Goal: Task Accomplishment & Management: Manage account settings

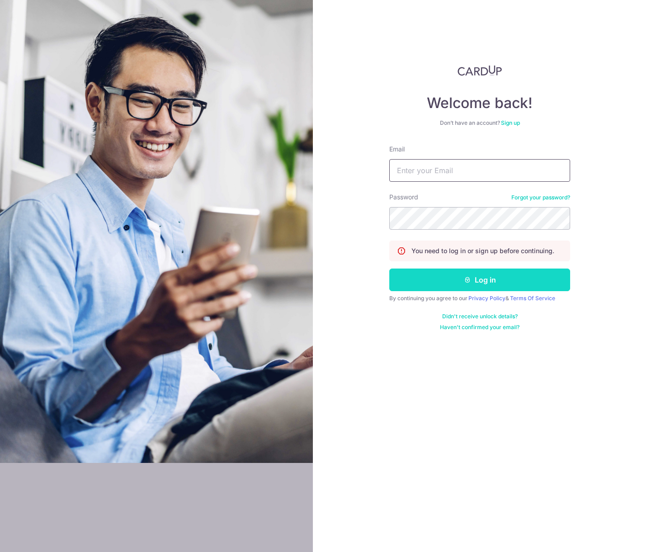
type input "[EMAIL_ADDRESS][DOMAIN_NAME]"
click at [493, 278] on button "Log in" at bounding box center [479, 280] width 181 height 23
click at [482, 279] on button "Log in" at bounding box center [479, 280] width 181 height 23
click at [396, 47] on div "Welcome back! Don’t have an account? Sign up Email [EMAIL_ADDRESS][DOMAIN_NAME]…" at bounding box center [480, 276] width 335 height 552
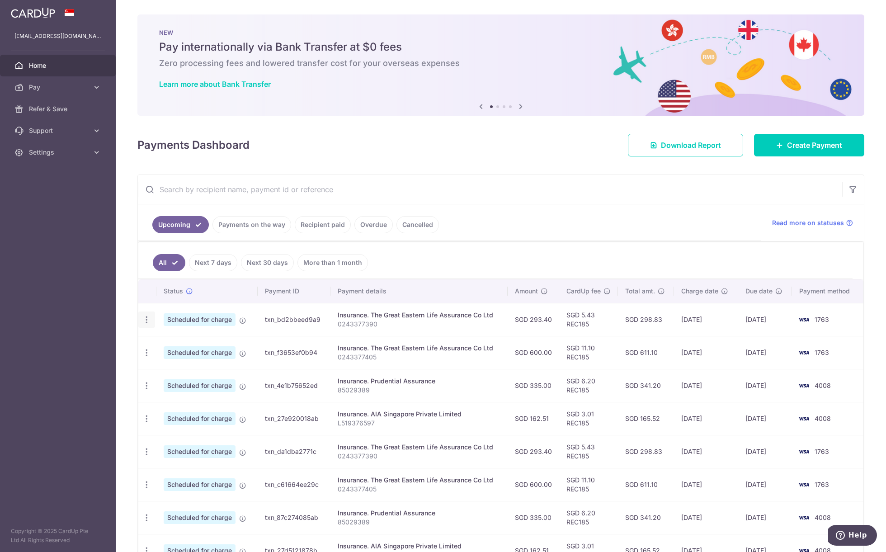
click at [149, 315] on icon "button" at bounding box center [146, 319] width 9 height 9
click at [171, 370] on span "Cancel payment" at bounding box center [195, 366] width 61 height 11
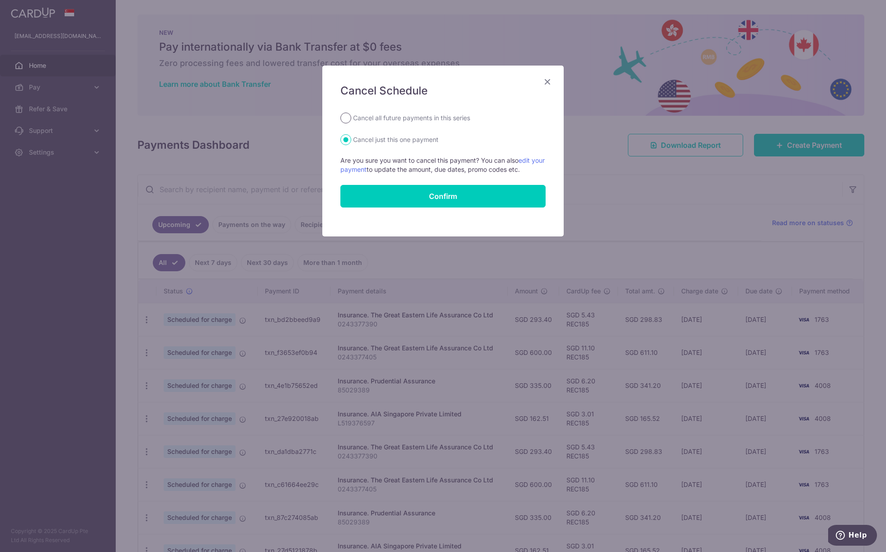
click at [341, 117] on input "Cancel all future payments in this series" at bounding box center [345, 118] width 11 height 11
radio input "true"
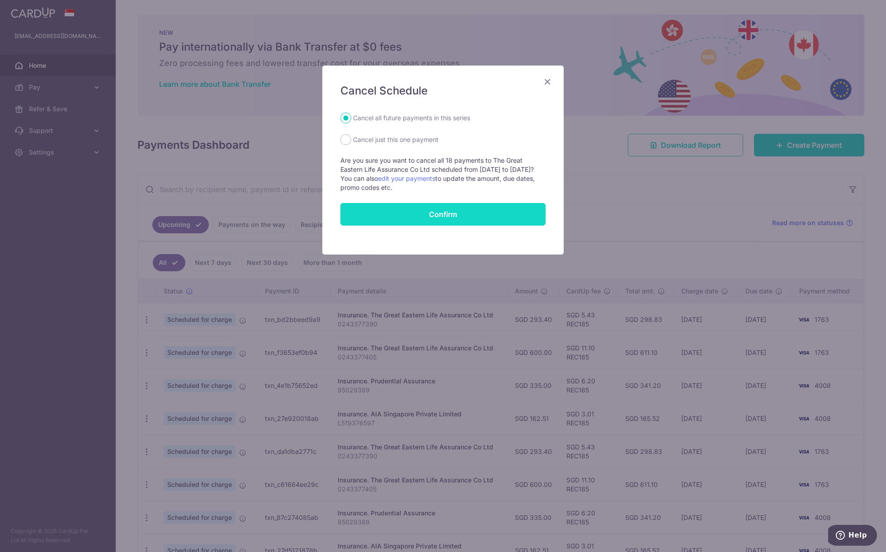
click at [445, 215] on button "Confirm" at bounding box center [442, 214] width 205 height 23
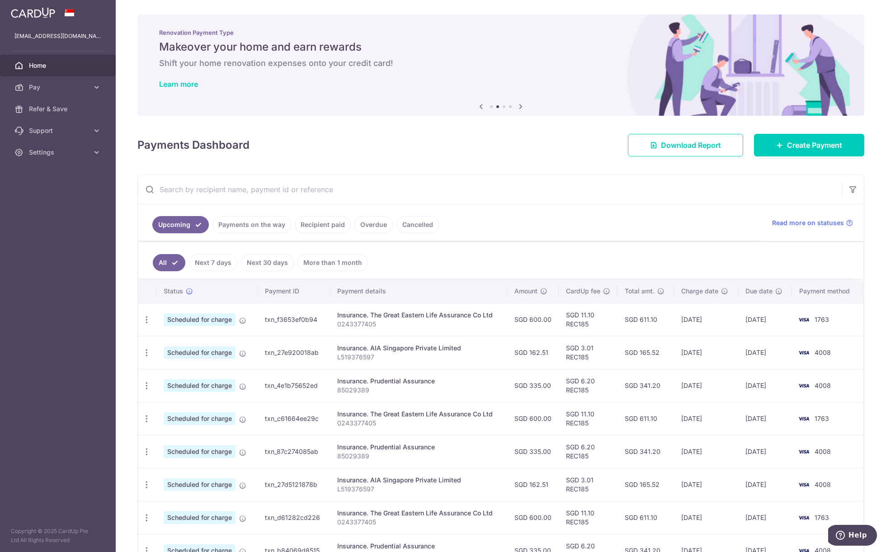
click at [697, 233] on ul "Upcoming Payments on the way Recipient paid Overdue Cancelled" at bounding box center [449, 222] width 623 height 37
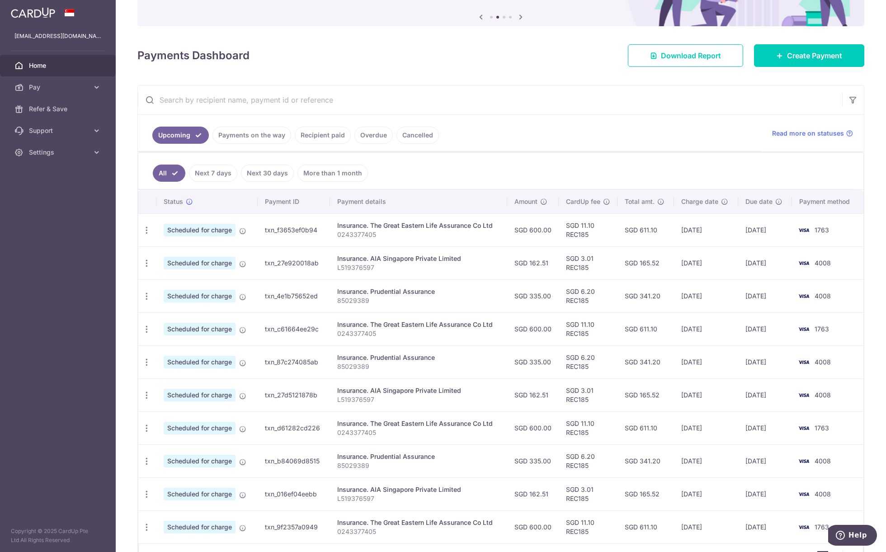
scroll to position [90, 0]
click at [566, 134] on ul "Upcoming Payments on the way Recipient paid Overdue Cancelled" at bounding box center [449, 132] width 623 height 37
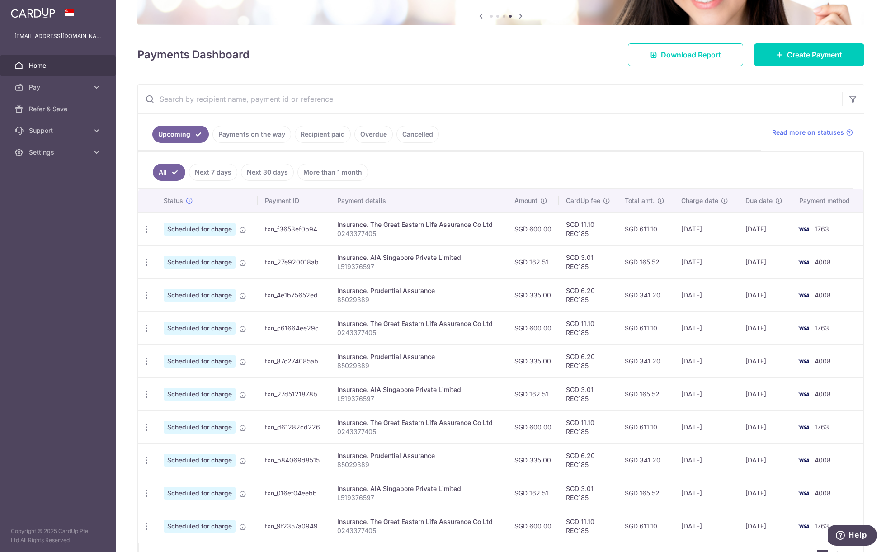
click at [529, 128] on ul "Upcoming Payments on the way Recipient paid Overdue Cancelled" at bounding box center [449, 132] width 623 height 37
click at [533, 182] on ul "All Next 7 days Next 30 days More than 1 month" at bounding box center [495, 170] width 714 height 37
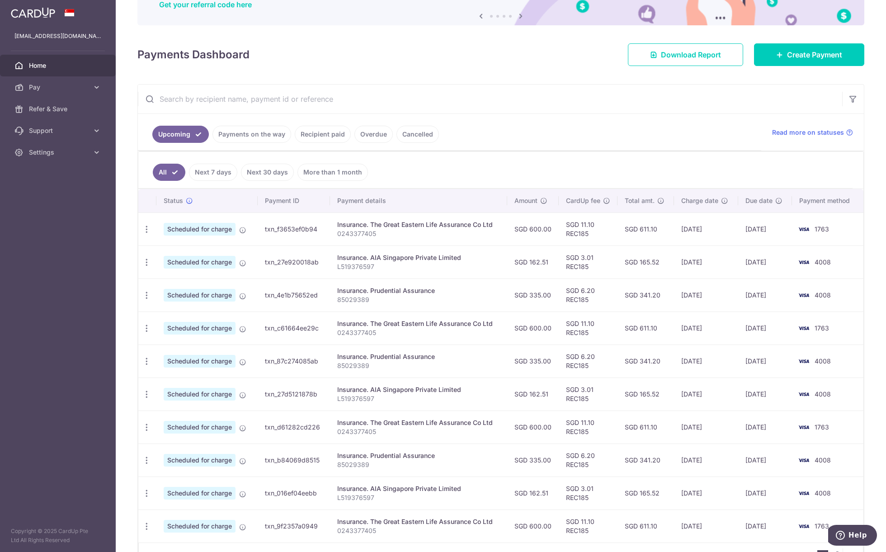
click at [603, 147] on ul "Upcoming Payments on the way Recipient paid Overdue Cancelled" at bounding box center [449, 132] width 623 height 37
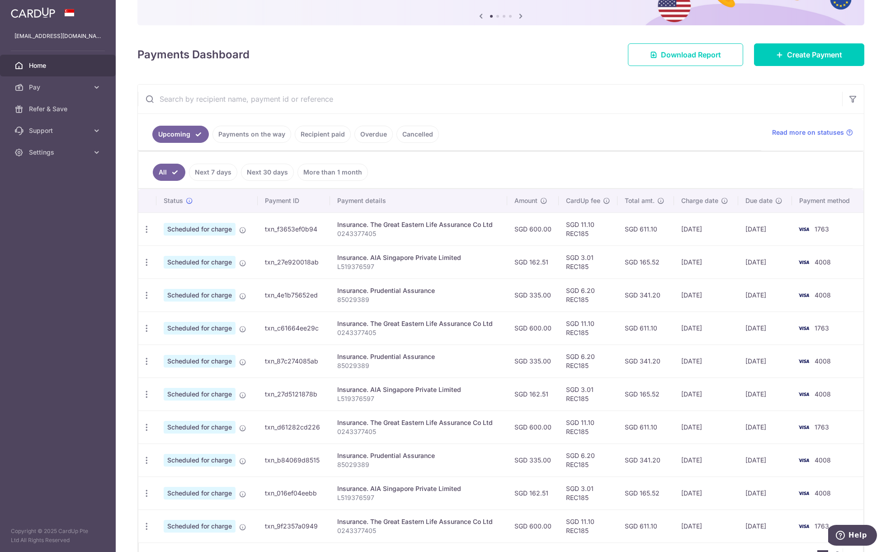
click at [522, 107] on input "text" at bounding box center [490, 99] width 704 height 29
click at [580, 125] on ul "Upcoming Payments on the way Recipient paid Overdue Cancelled" at bounding box center [449, 132] width 623 height 37
click at [565, 167] on ul "All Next 7 days Next 30 days More than 1 month" at bounding box center [495, 170] width 714 height 37
click at [561, 137] on ul "Upcoming Payments on the way Recipient paid Overdue Cancelled" at bounding box center [449, 132] width 623 height 37
click at [544, 165] on ul "All Next 7 days Next 30 days More than 1 month" at bounding box center [495, 170] width 714 height 37
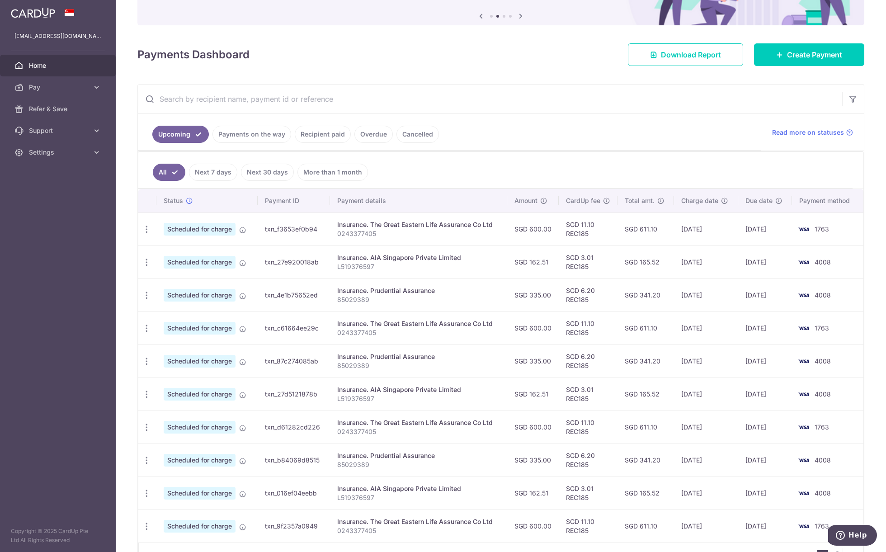
click at [542, 128] on ul "Upcoming Payments on the way Recipient paid Overdue Cancelled" at bounding box center [449, 132] width 623 height 37
click at [533, 89] on input "text" at bounding box center [490, 99] width 704 height 29
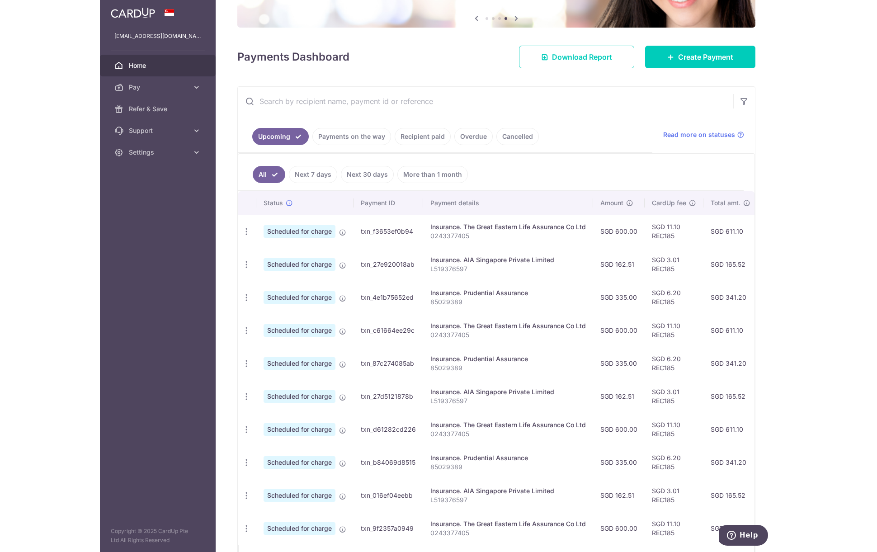
scroll to position [90, 0]
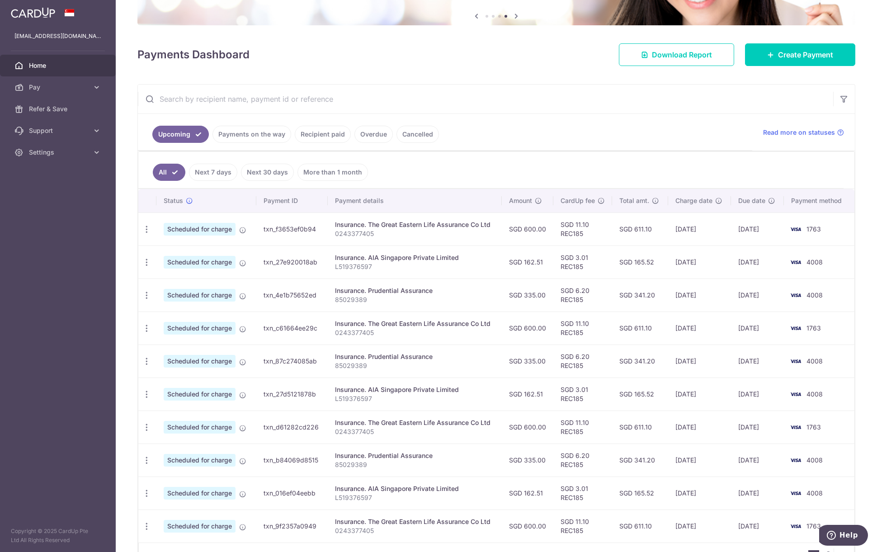
click at [562, 101] on input "text" at bounding box center [485, 99] width 695 height 29
click at [578, 142] on ul "Upcoming Payments on the way Recipient paid Overdue Cancelled" at bounding box center [445, 132] width 614 height 37
click at [673, 126] on ul "Upcoming Payments on the way Recipient paid Overdue Cancelled" at bounding box center [445, 132] width 614 height 37
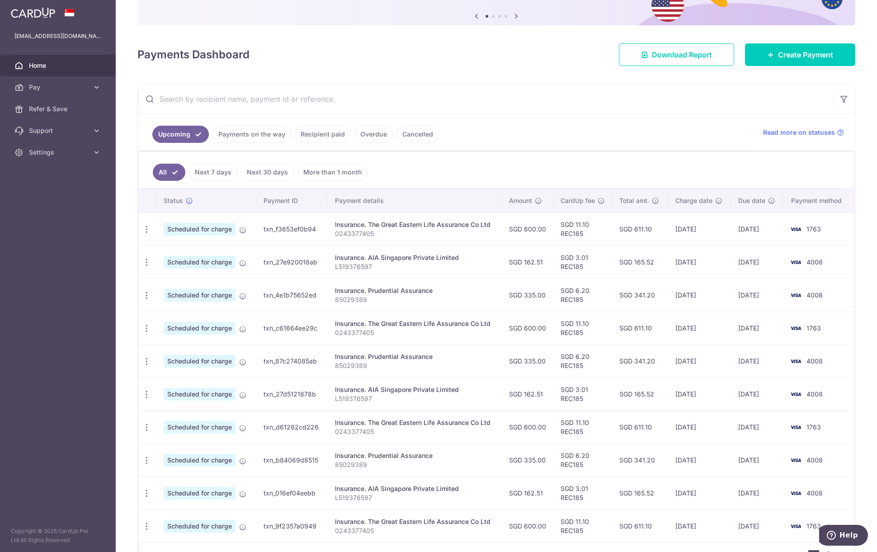
click at [536, 98] on input "text" at bounding box center [485, 99] width 695 height 29
click at [543, 134] on ul "Upcoming Payments on the way Recipient paid Overdue Cancelled" at bounding box center [445, 132] width 614 height 37
click at [548, 175] on ul "All Next 7 days Next 30 days More than 1 month" at bounding box center [490, 170] width 705 height 37
drag, startPoint x: 557, startPoint y: 140, endPoint x: 558, endPoint y: 136, distance: 4.5
click at [558, 140] on ul "Upcoming Payments on the way Recipient paid Overdue Cancelled" at bounding box center [445, 132] width 614 height 37
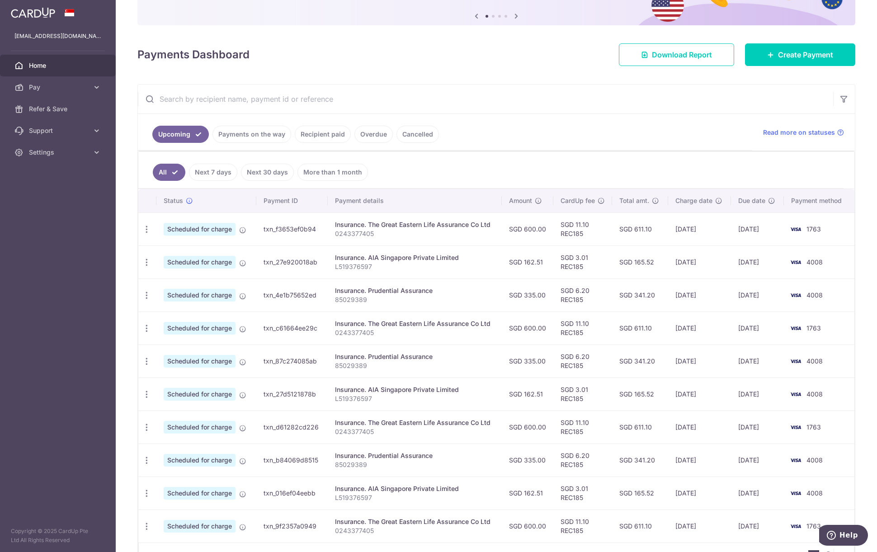
click at [556, 94] on input "text" at bounding box center [485, 99] width 695 height 29
click at [554, 137] on ul "Upcoming Payments on the way Recipient paid Overdue Cancelled" at bounding box center [445, 132] width 614 height 37
click at [549, 176] on ul "All Next 7 days Next 30 days More than 1 month" at bounding box center [490, 170] width 705 height 37
click at [475, 76] on div "× Pause Schedule Pause all future payments in this series Pause just this one p…" at bounding box center [496, 276] width 761 height 552
